Goal: Register for event/course

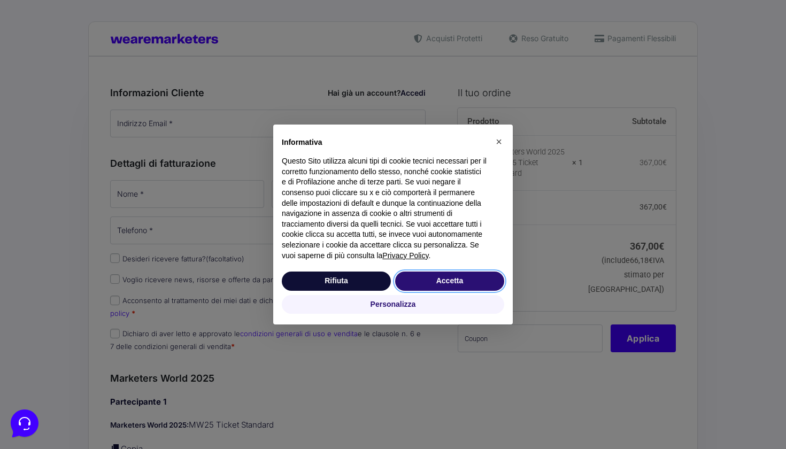
click at [416, 279] on button "Accetta" at bounding box center [449, 281] width 109 height 19
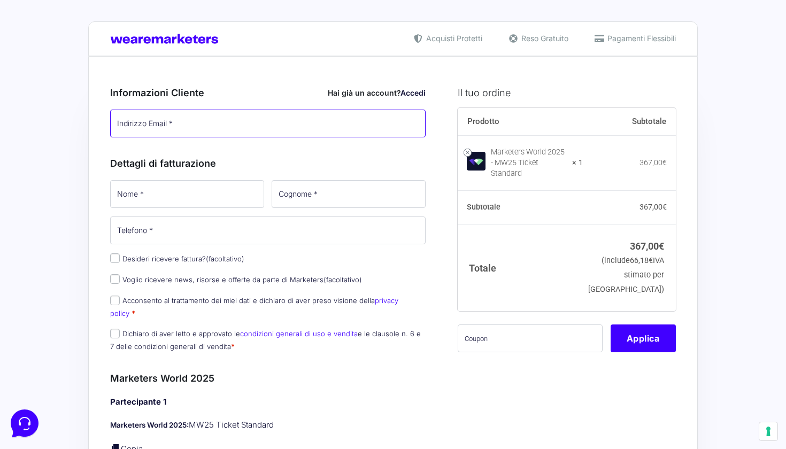
type input "v"
type input "[PERSON_NAME][EMAIL_ADDRESS][DOMAIN_NAME]"
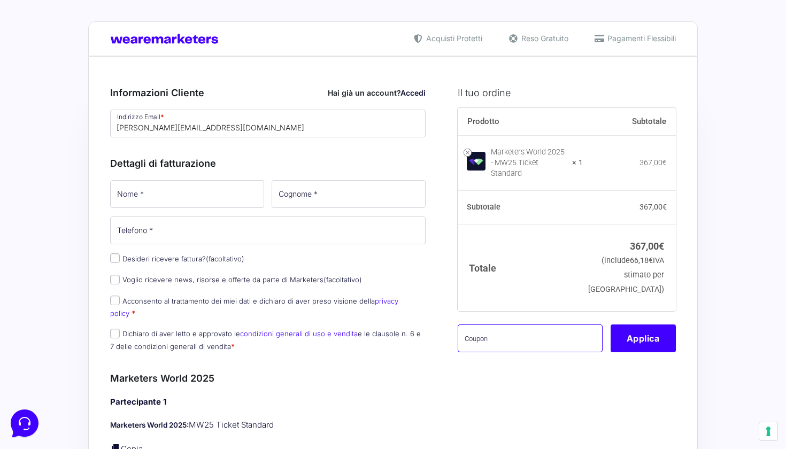
click at [498, 325] on input "text" at bounding box center [530, 339] width 145 height 28
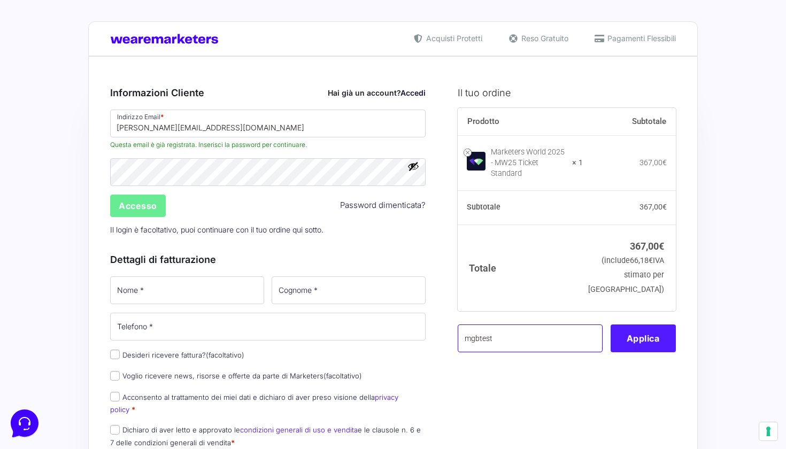
type input "mgbtest"
drag, startPoint x: 643, startPoint y: 330, endPoint x: 389, endPoint y: 227, distance: 273.9
click at [643, 330] on button "Applica" at bounding box center [643, 339] width 65 height 28
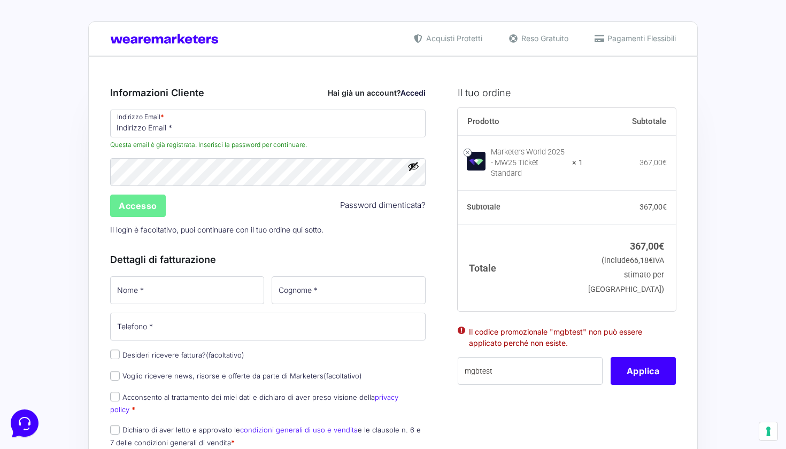
type input "[PERSON_NAME][EMAIL_ADDRESS][DOMAIN_NAME]"
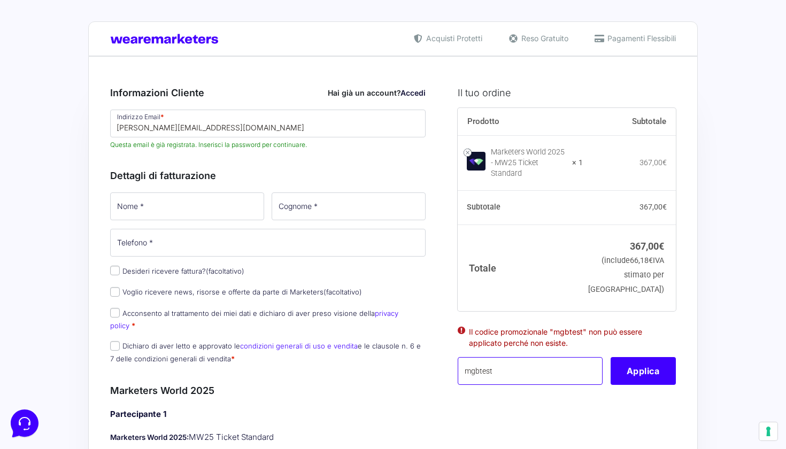
click at [479, 364] on input "mgbtest" at bounding box center [530, 371] width 145 height 28
type input "mbgtest"
click at [650, 357] on button "Applica" at bounding box center [643, 371] width 65 height 28
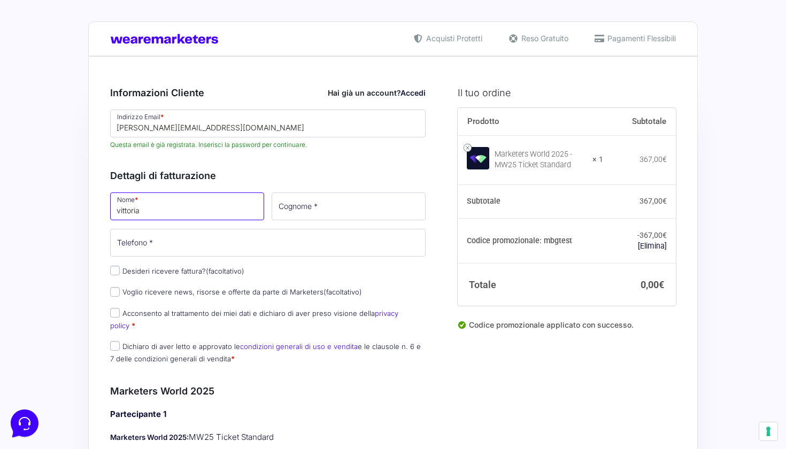
type input "vittoria"
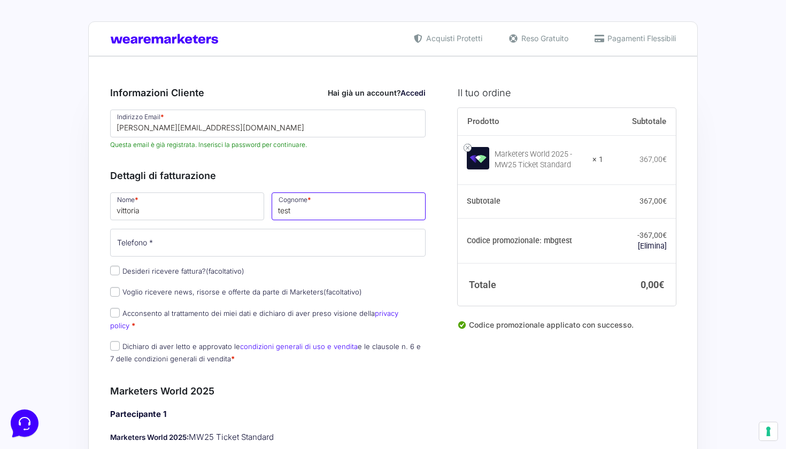
type input "test"
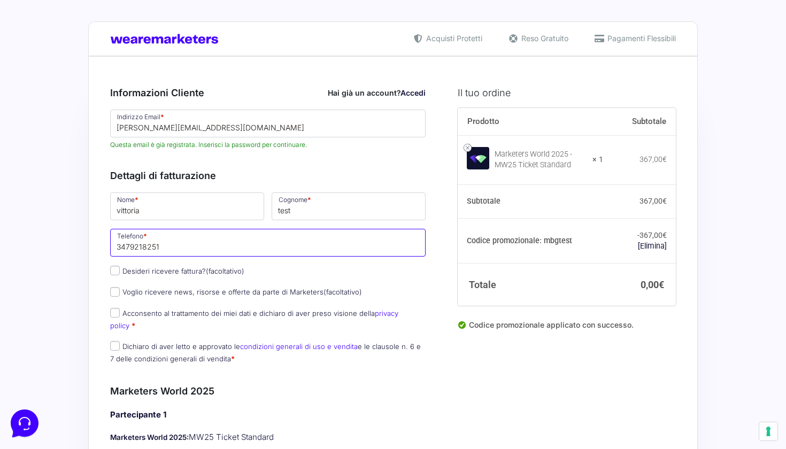
type input "3479218251"
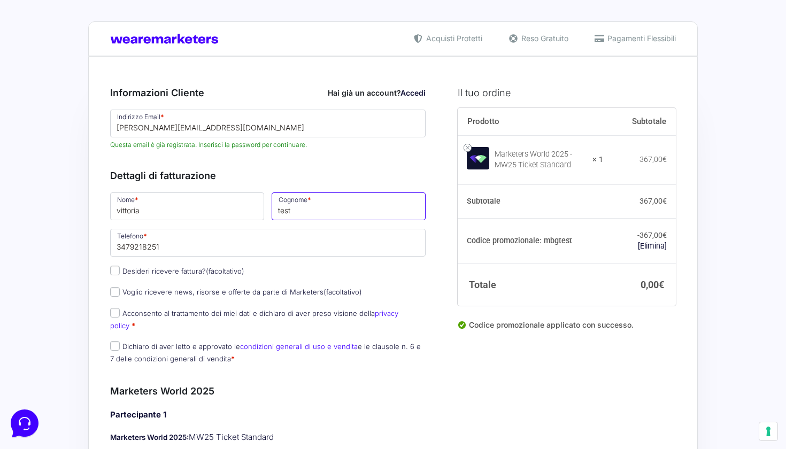
click at [288, 211] on input "test" at bounding box center [349, 207] width 154 height 28
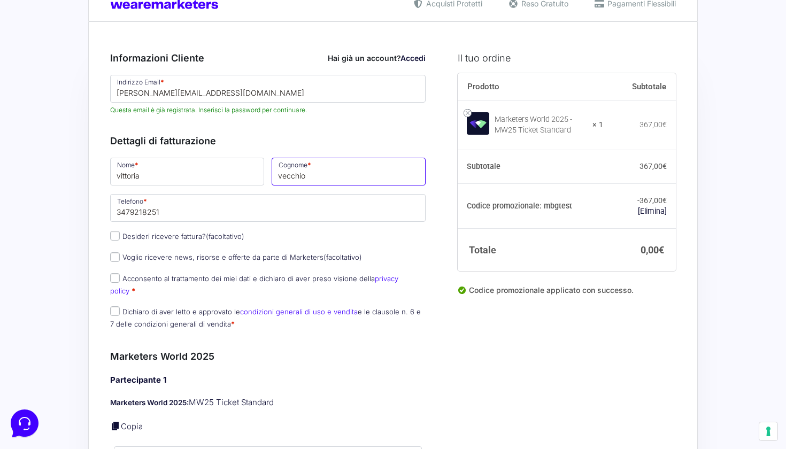
type input "vecchio"
click at [180, 308] on label "Dichiaro di aver letto e approvato le condizioni generali di uso e vendita e le…" at bounding box center [265, 318] width 311 height 21
click at [120, 307] on input "Dichiaro di aver letto e approvato le condizioni generali di uso e vendita e le…" at bounding box center [115, 312] width 10 height 10
checkbox input "true"
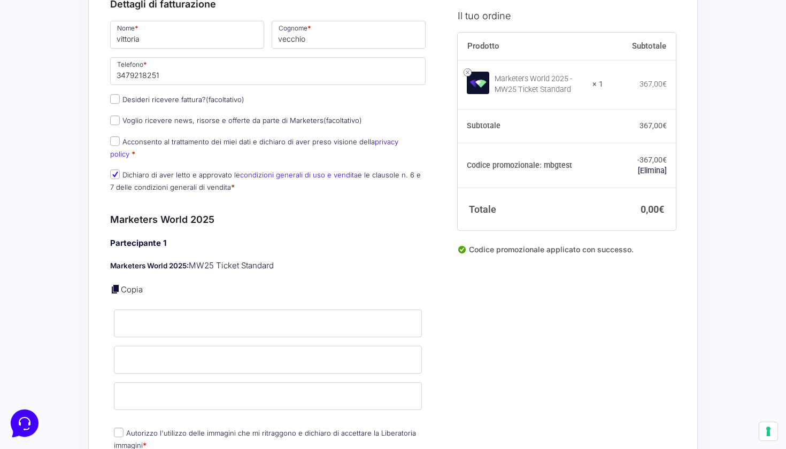
scroll to position [193, 0]
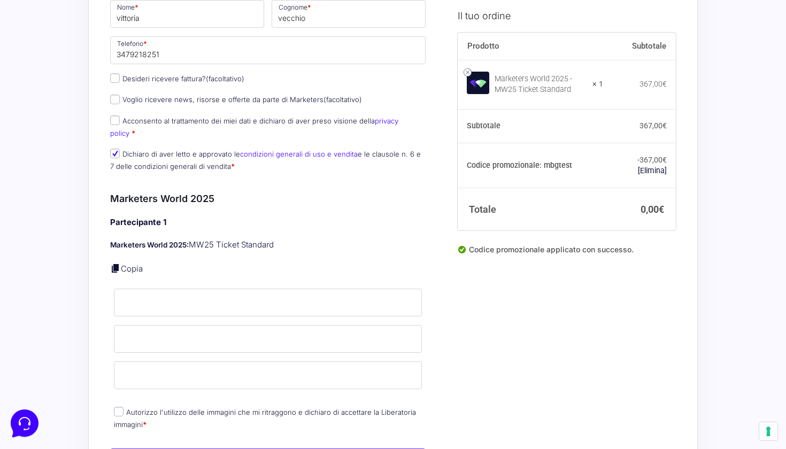
click at [131, 264] on link "Copia" at bounding box center [132, 269] width 22 height 10
type input "vittoria"
type input "vecchio"
type input "[PERSON_NAME][EMAIL_ADDRESS][DOMAIN_NAME]"
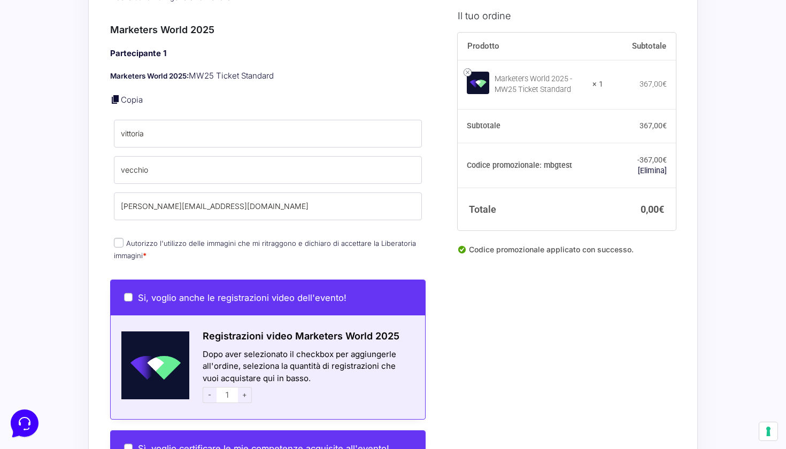
scroll to position [387, 0]
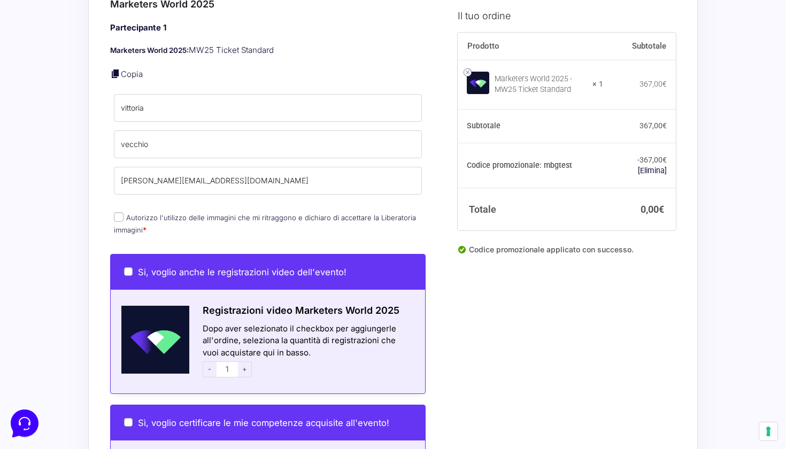
click at [122, 212] on input "Autorizzo l'utilizzo delle immagini che mi ritraggono e dichiaro di accettare l…" at bounding box center [119, 217] width 10 height 10
checkbox input "true"
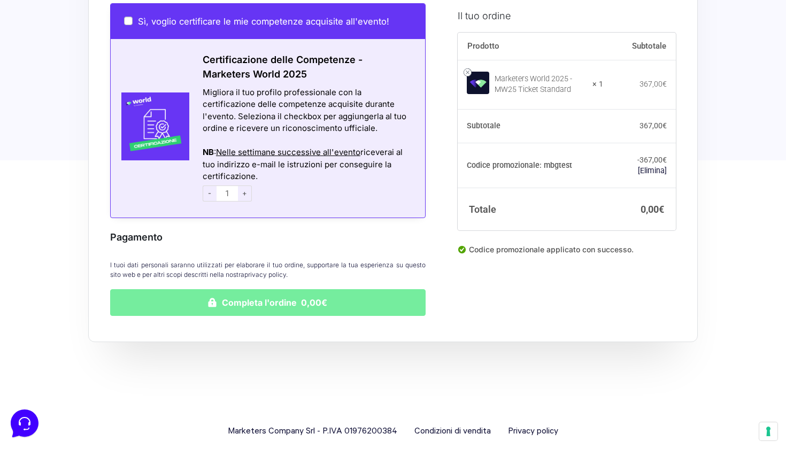
scroll to position [788, 0]
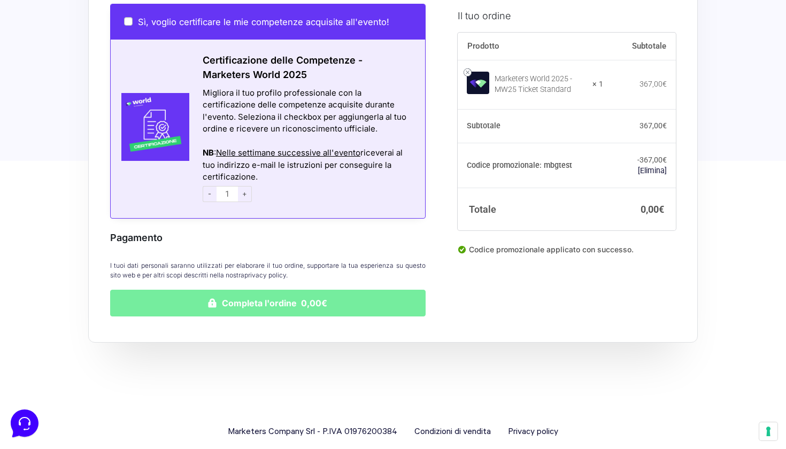
click at [244, 290] on button "Completa l'ordine 0,00€" at bounding box center [268, 303] width 316 height 27
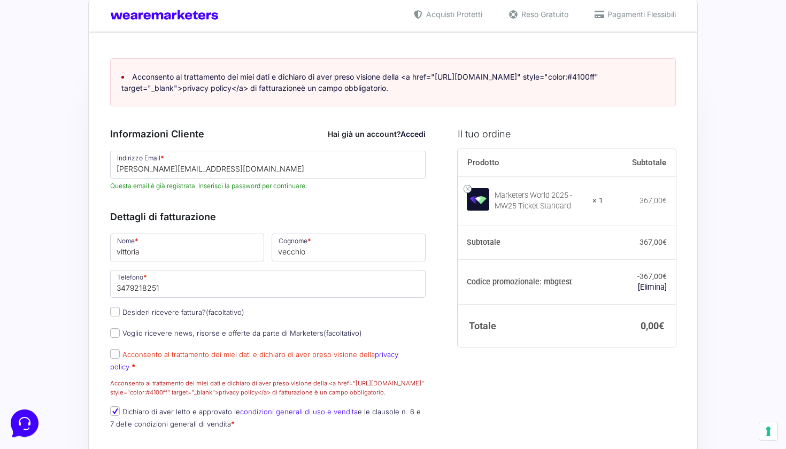
scroll to position [20, 0]
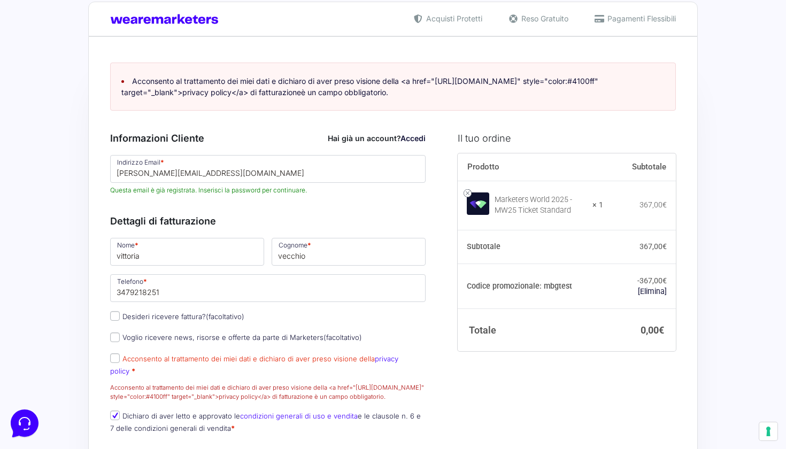
click at [117, 358] on input "Acconsento al trattamento dei miei dati e dichiaro di aver preso visione della …" at bounding box center [115, 359] width 10 height 10
checkbox input "true"
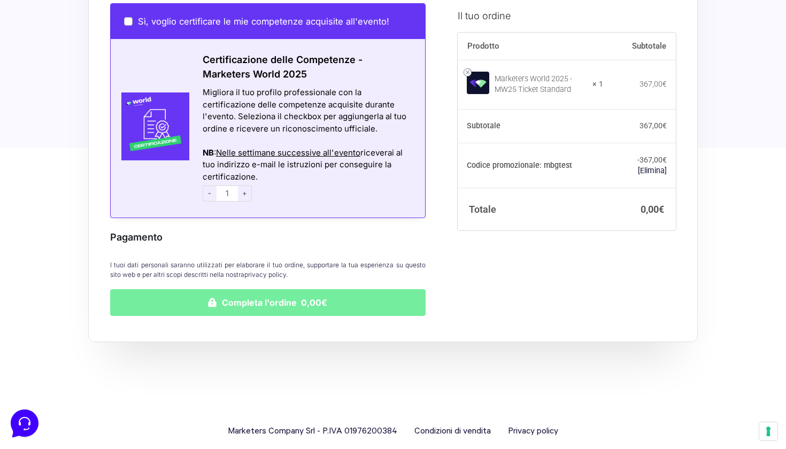
scroll to position [854, 0]
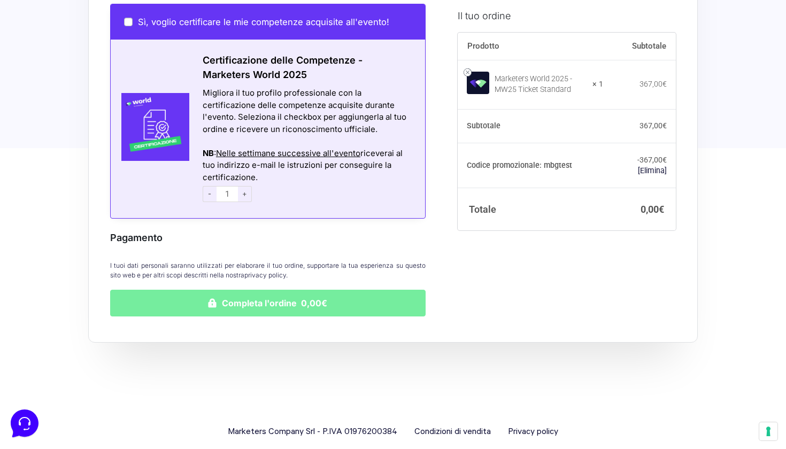
click at [276, 290] on button "Completa l'ordine 0,00€" at bounding box center [268, 303] width 316 height 27
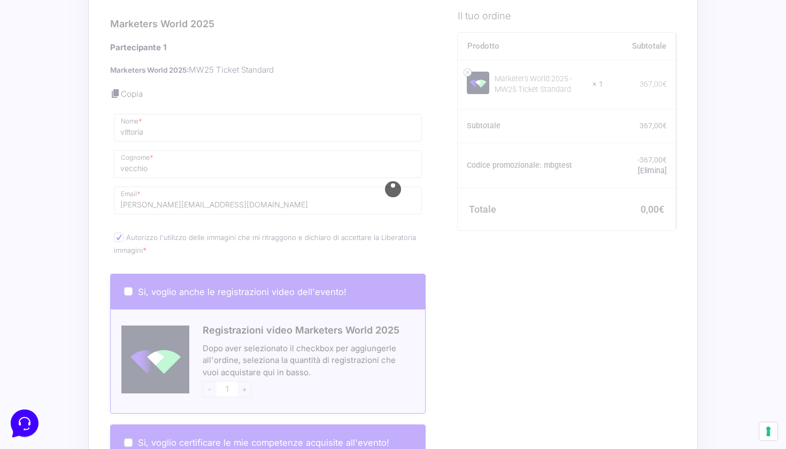
scroll to position [434, 0]
